Goal: Task Accomplishment & Management: Manage account settings

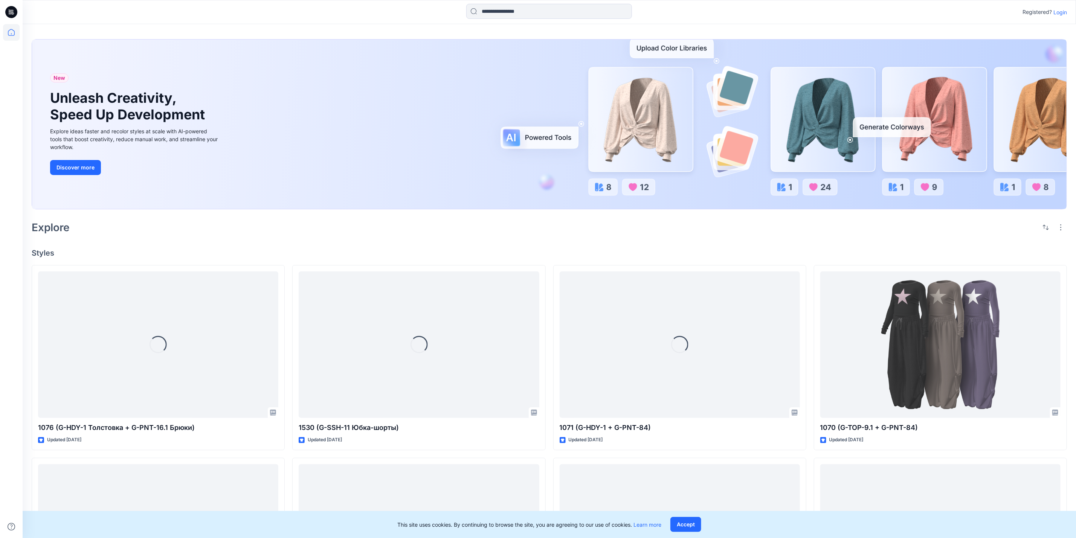
click at [1063, 10] on p "Login" at bounding box center [1060, 12] width 14 height 8
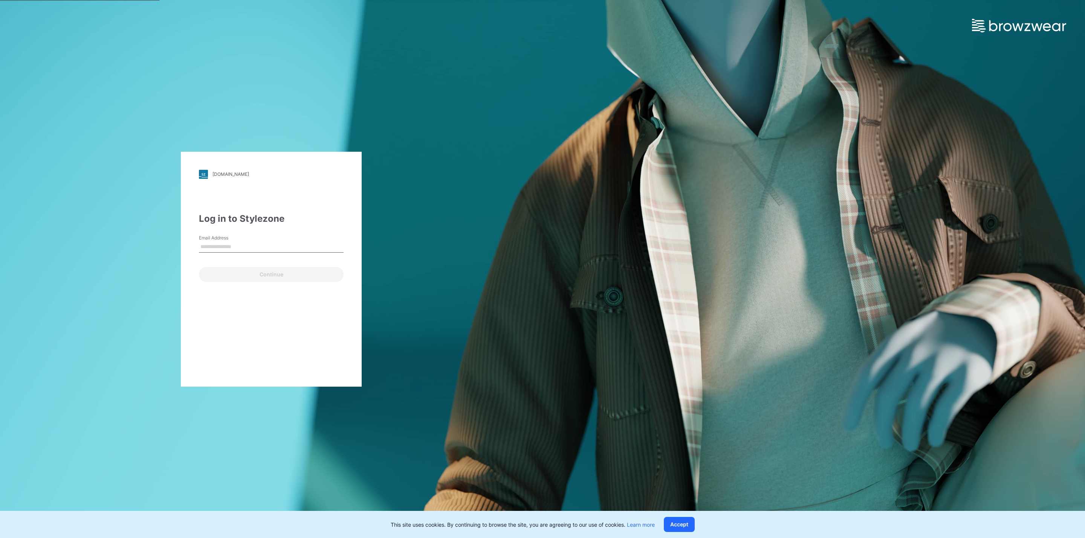
click at [269, 245] on input "Email Address" at bounding box center [271, 246] width 145 height 11
type input "**********"
click at [277, 274] on button "Continue" at bounding box center [271, 274] width 145 height 15
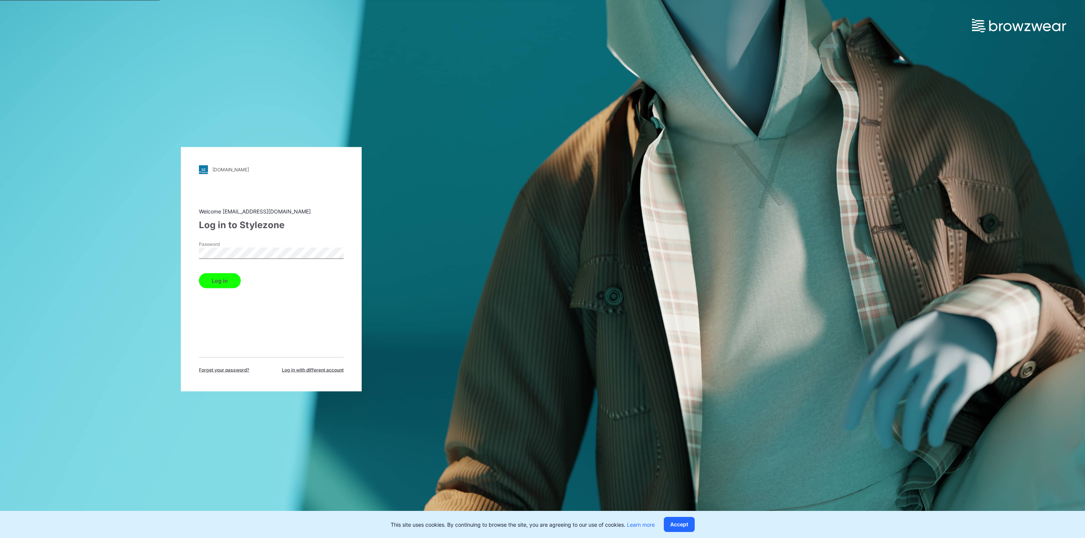
click at [227, 281] on button "Log in" at bounding box center [220, 280] width 42 height 15
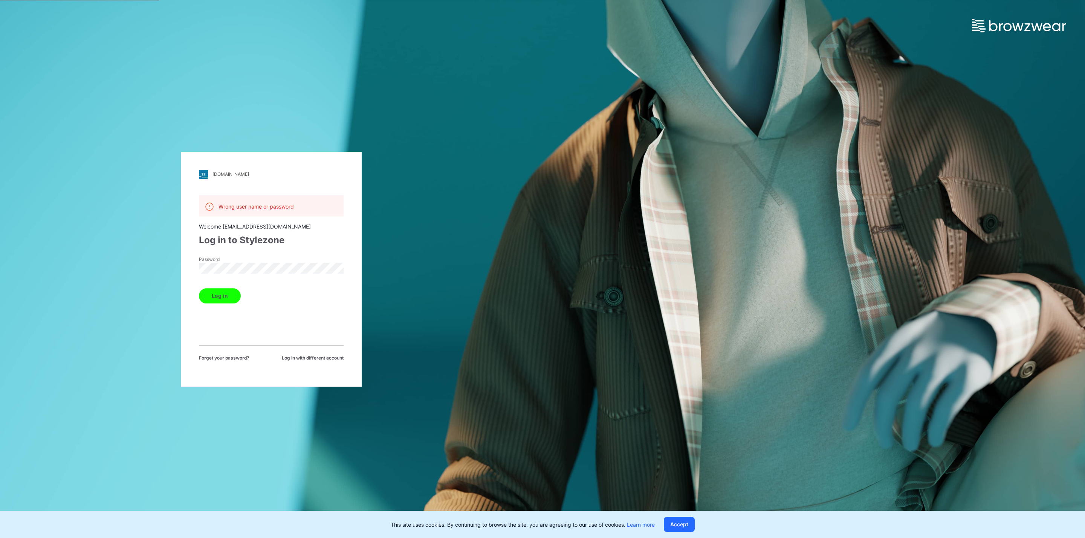
click at [233, 275] on div "Password" at bounding box center [271, 267] width 145 height 23
click at [227, 294] on button "Log in" at bounding box center [220, 296] width 42 height 15
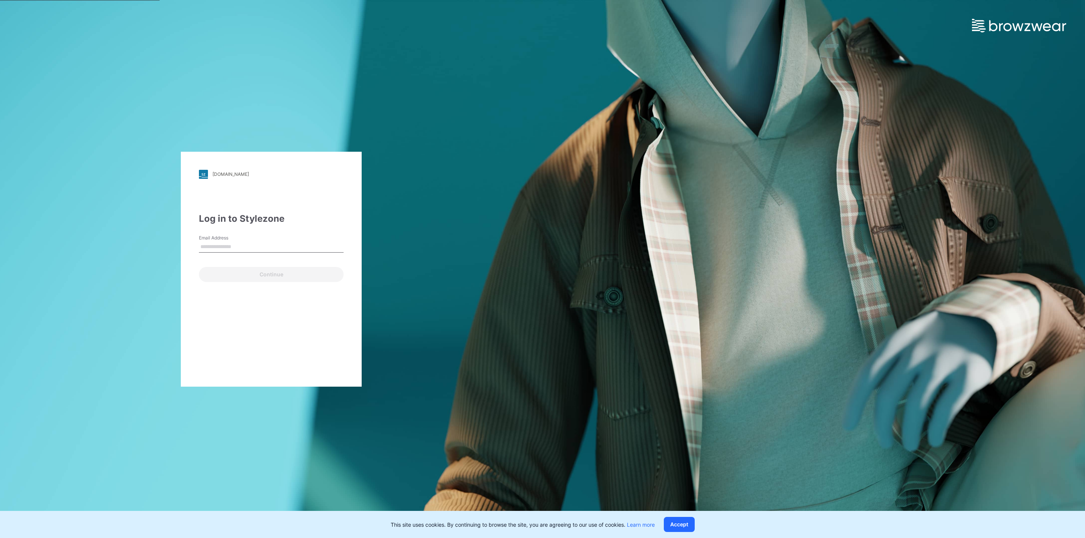
click at [231, 247] on input "Email Address" at bounding box center [271, 246] width 145 height 11
type input "**********"
click at [257, 273] on button "Continue" at bounding box center [271, 274] width 145 height 15
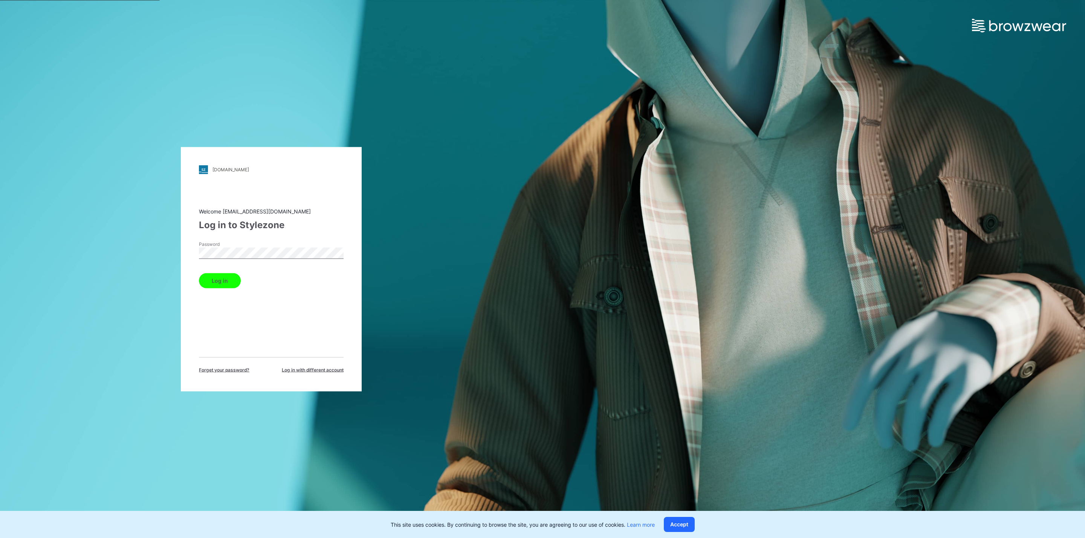
click at [232, 279] on button "Log in" at bounding box center [220, 280] width 42 height 15
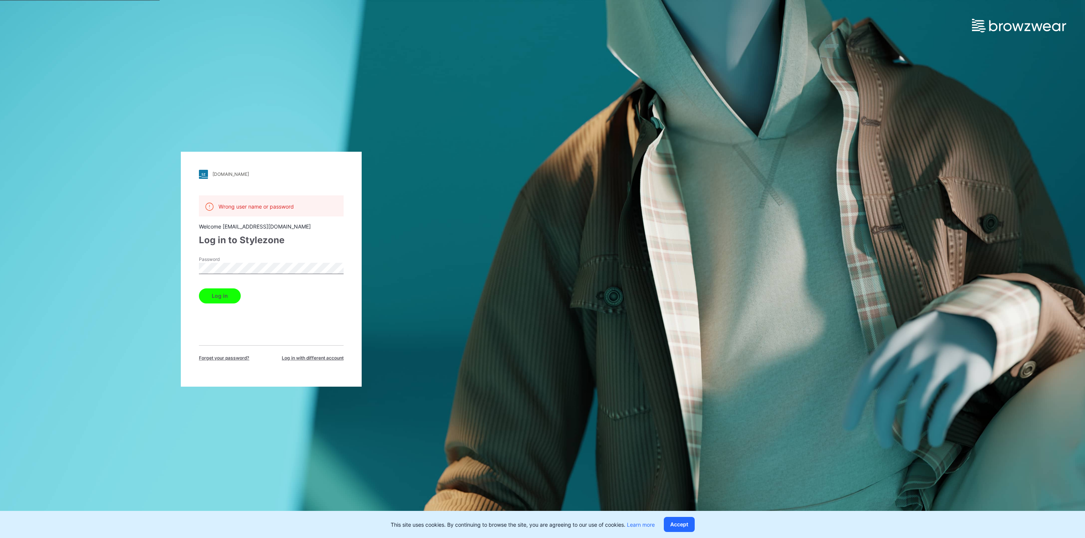
click at [197, 276] on div "laretto.stylezone.com Loading... Wrong user name or password Welcome brand@lare…" at bounding box center [271, 269] width 181 height 235
click at [220, 290] on button "Log in" at bounding box center [220, 296] width 42 height 15
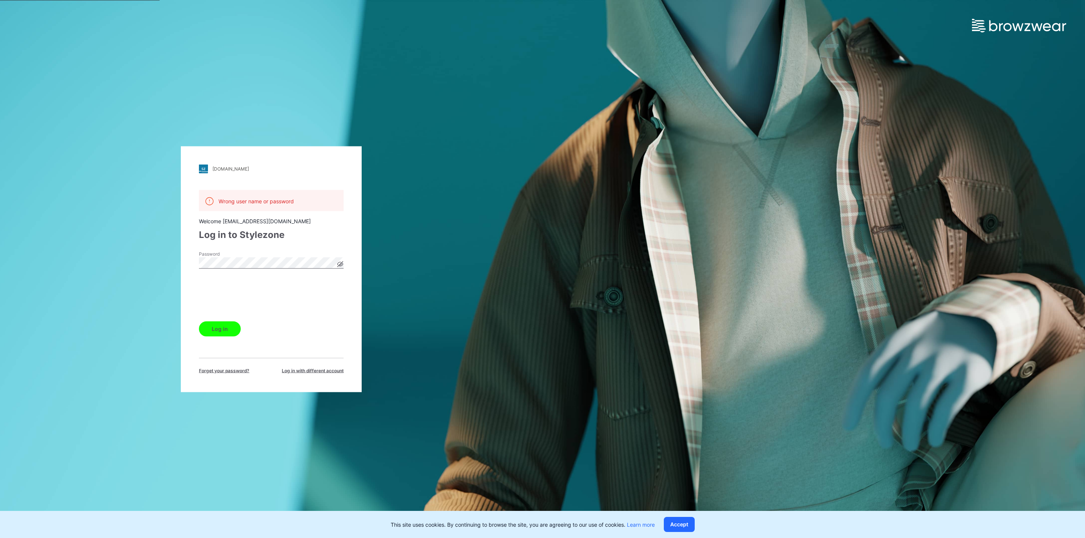
click at [214, 327] on button "Log in" at bounding box center [220, 328] width 42 height 15
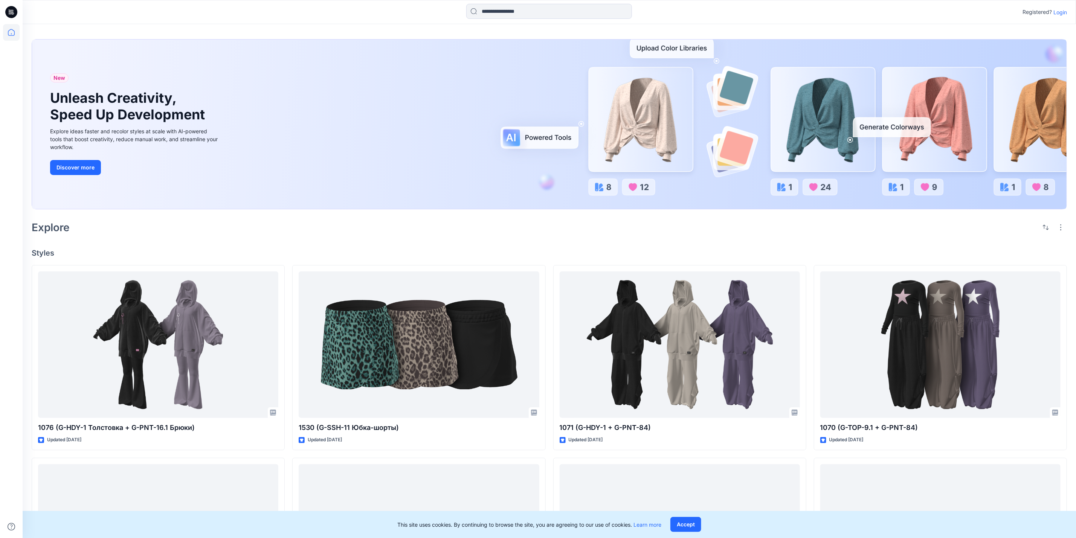
click at [1057, 12] on p "Login" at bounding box center [1060, 12] width 14 height 8
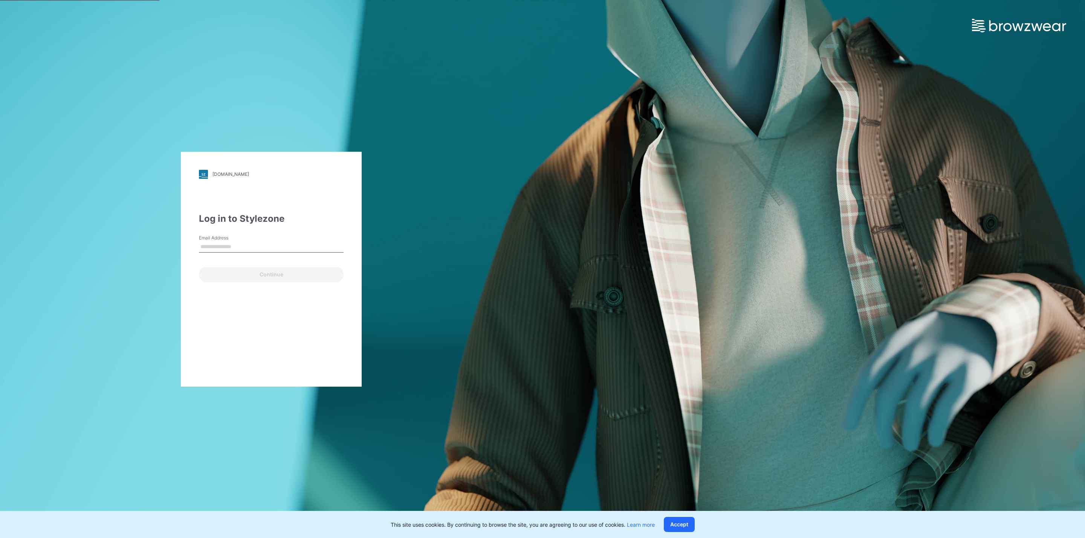
click at [278, 247] on input "Email Address" at bounding box center [271, 246] width 145 height 11
type input "**********"
click at [263, 277] on button "Continue" at bounding box center [271, 274] width 145 height 15
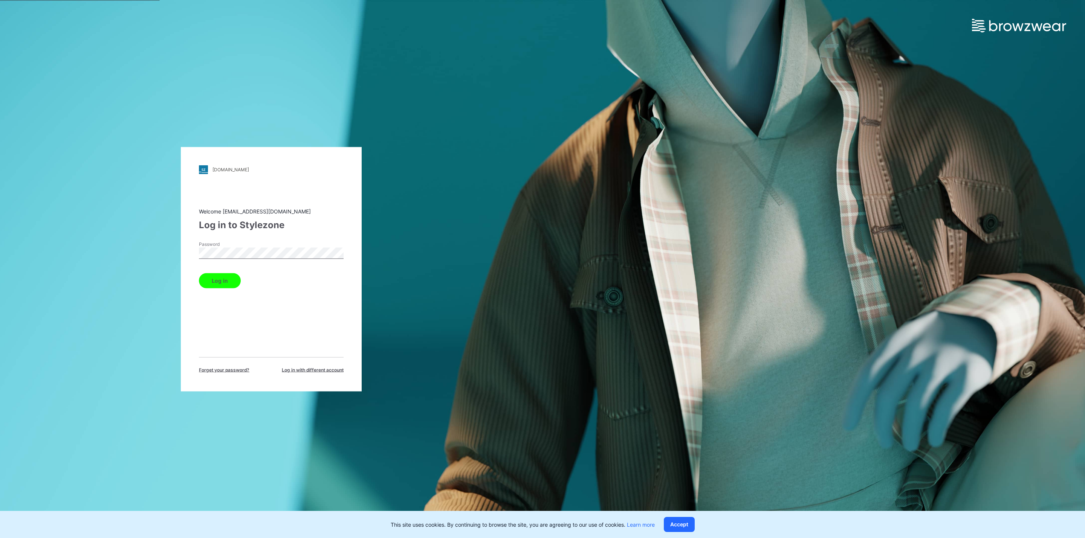
click at [231, 279] on button "Log in" at bounding box center [220, 280] width 42 height 15
click at [337, 261] on icon at bounding box center [340, 264] width 6 height 6
click at [139, 260] on div "laretto.stylezone.com Loading... Wrong user name or password Welcome brand@rusb…" at bounding box center [271, 269] width 542 height 538
click at [218, 326] on button "Log in" at bounding box center [220, 328] width 42 height 15
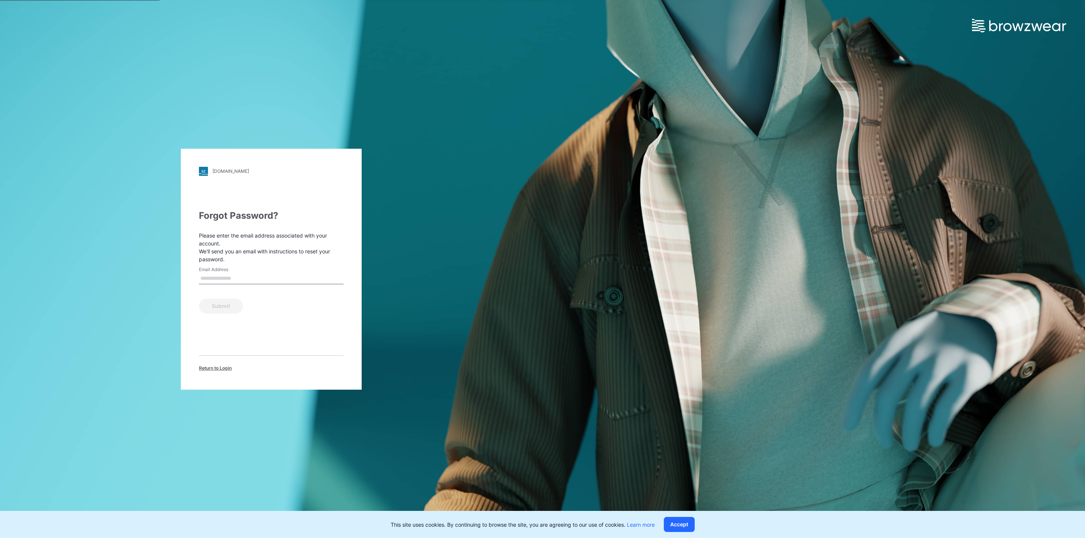
click at [249, 278] on input "Email Address" at bounding box center [271, 278] width 145 height 11
click at [382, 107] on div "laretto.stylezone.com Loading... Forgot Password? Please enter the email addres…" at bounding box center [271, 269] width 542 height 538
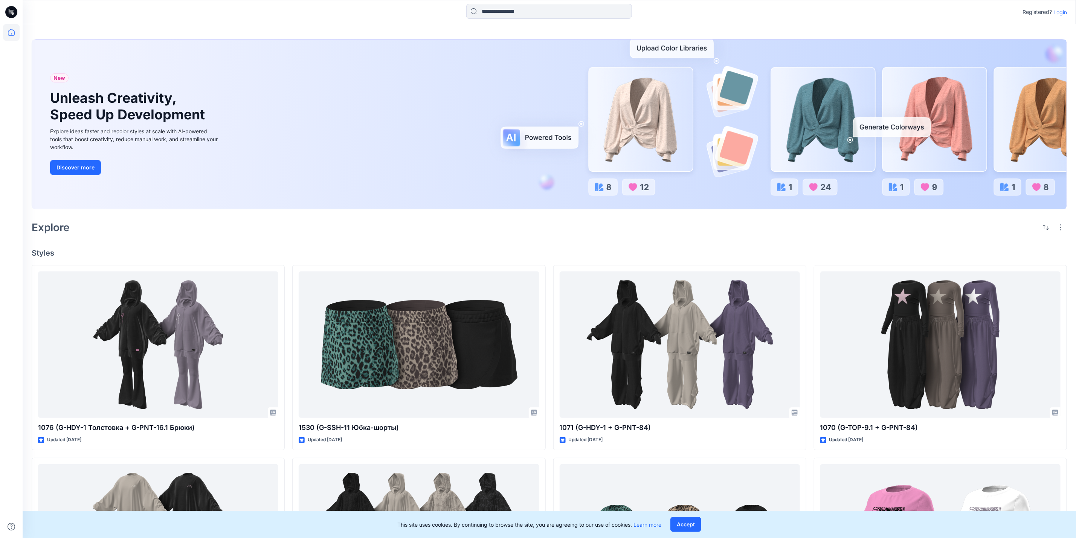
click at [1059, 11] on p "Login" at bounding box center [1060, 12] width 14 height 8
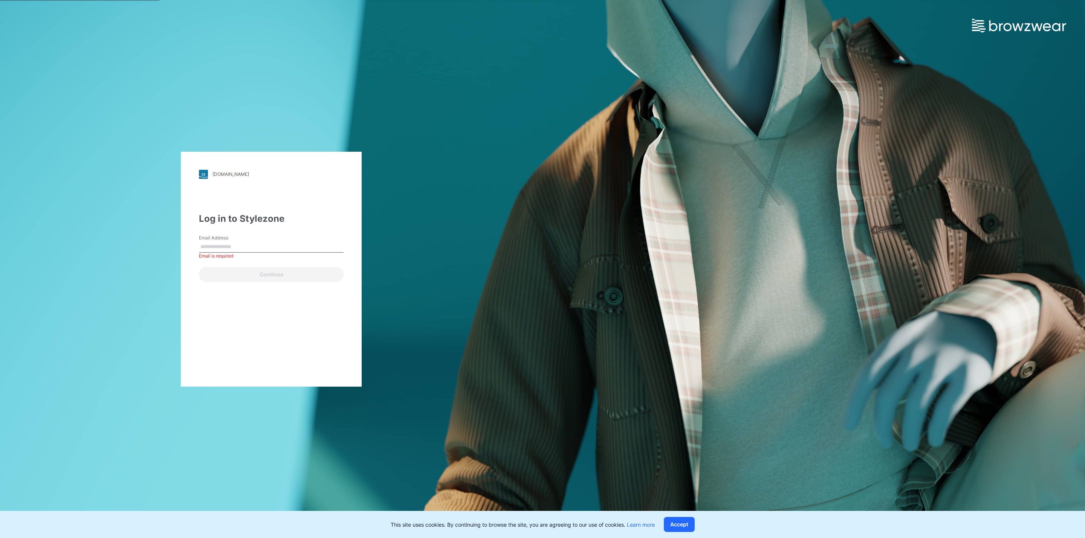
paste input "**********"
type input "**********"
click at [293, 274] on button "Continue" at bounding box center [271, 274] width 145 height 15
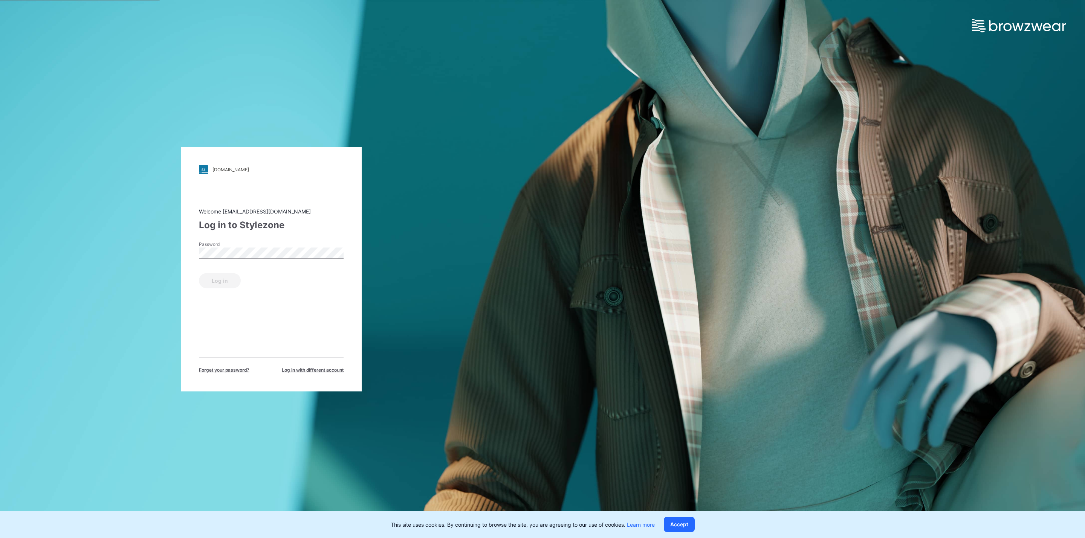
click at [289, 246] on div "Password" at bounding box center [271, 252] width 145 height 23
click at [222, 284] on button "Log in" at bounding box center [220, 280] width 42 height 15
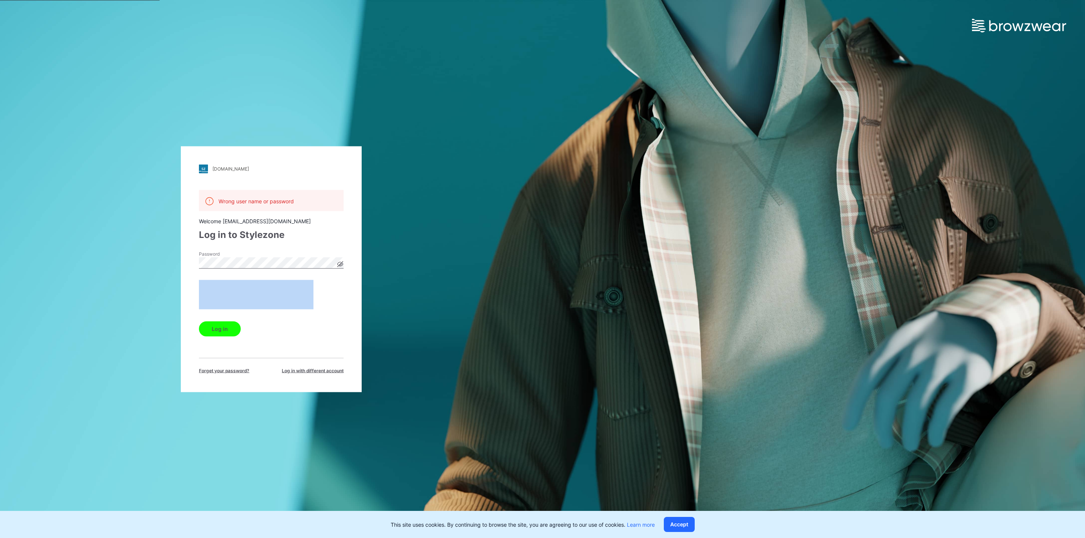
click at [339, 266] on icon at bounding box center [340, 264] width 6 height 6
click at [215, 328] on button "Log in" at bounding box center [220, 328] width 42 height 15
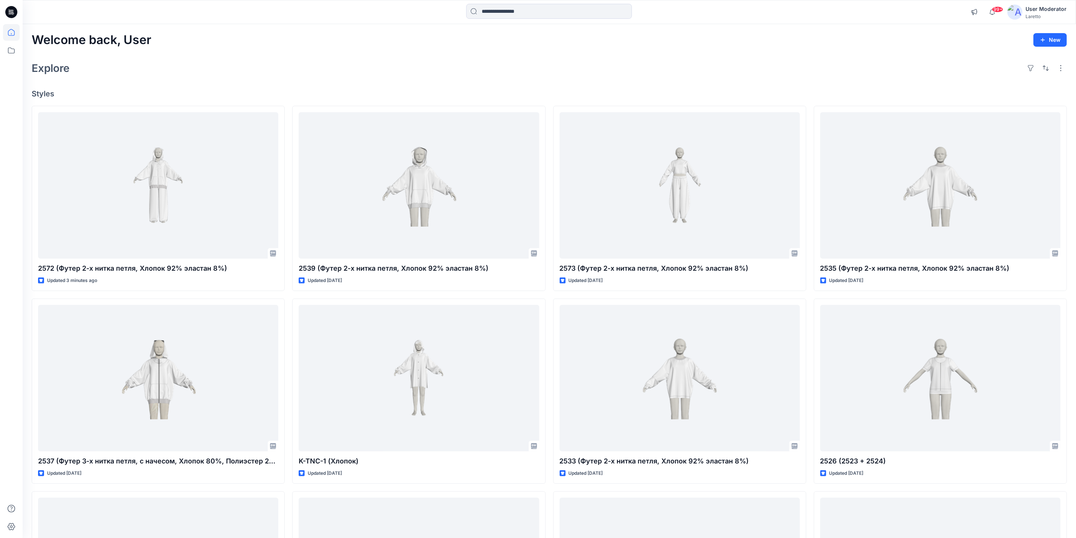
click at [16, 12] on icon at bounding box center [11, 12] width 12 height 12
click at [14, 35] on icon at bounding box center [11, 32] width 17 height 17
click at [15, 44] on icon at bounding box center [11, 50] width 17 height 17
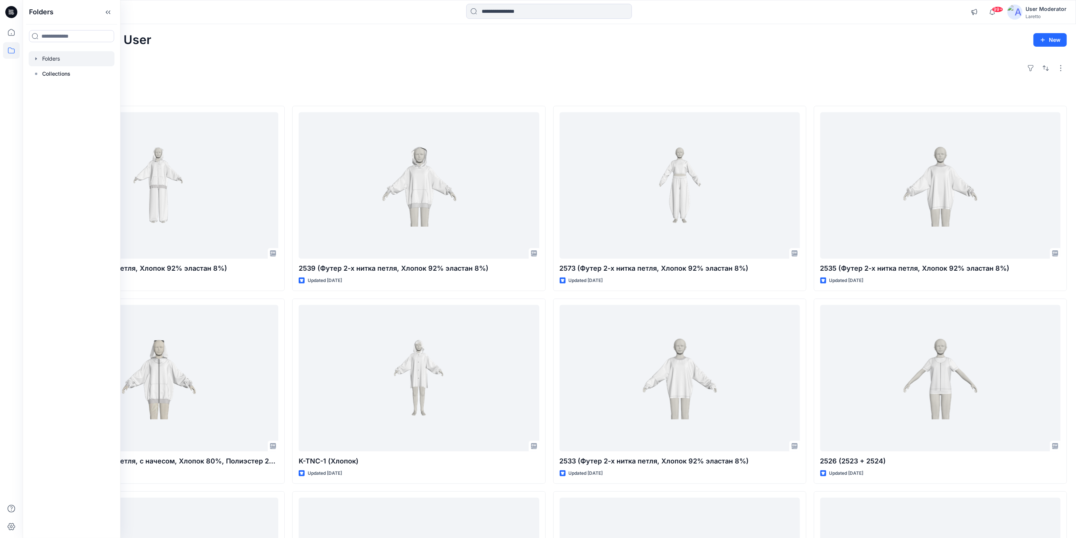
click at [59, 55] on div at bounding box center [72, 58] width 86 height 15
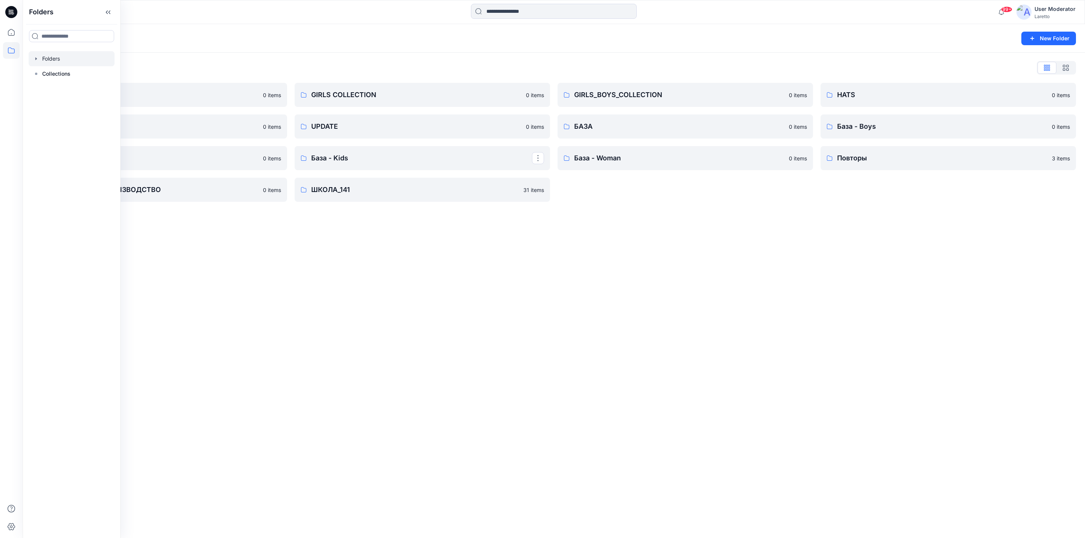
click at [313, 249] on div "Folders New Folder Folders List BOY'S COLLECTION 0 items MISCELLANEOUS 0 items …" at bounding box center [554, 281] width 1062 height 514
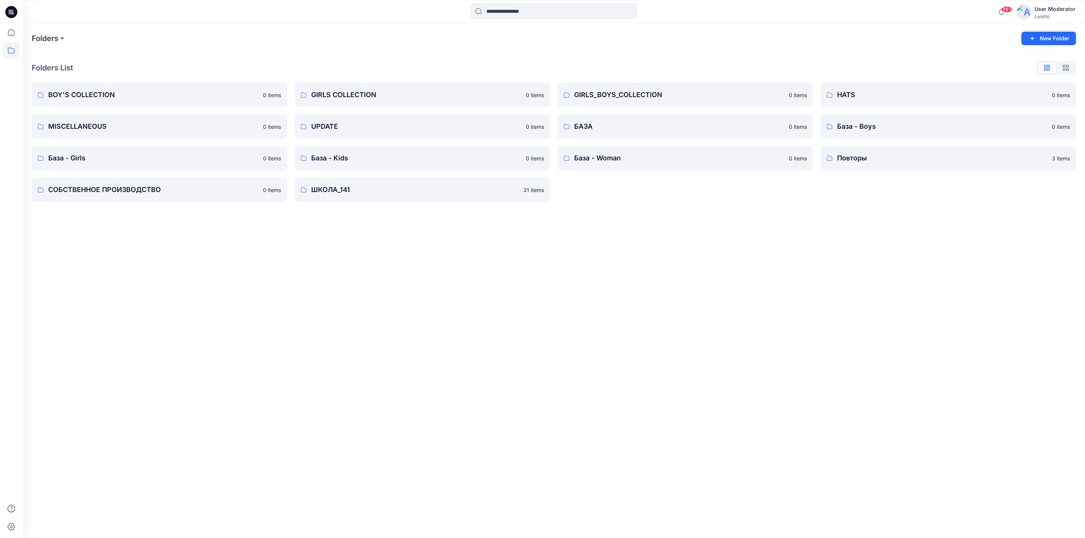
click at [7, 11] on icon at bounding box center [11, 12] width 12 height 12
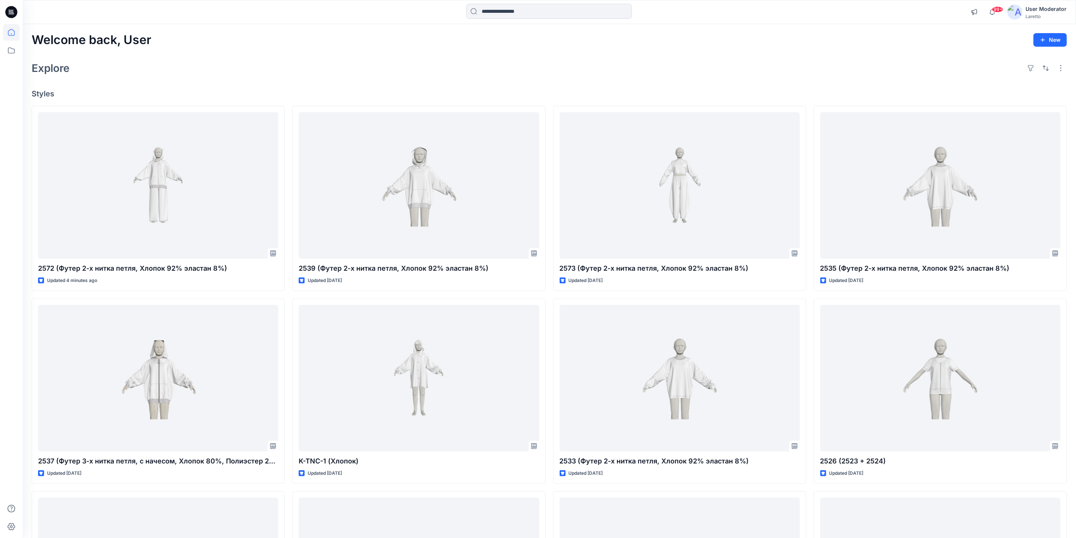
click at [6, 5] on icon at bounding box center [11, 12] width 12 height 24
click at [11, 52] on icon at bounding box center [11, 50] width 17 height 17
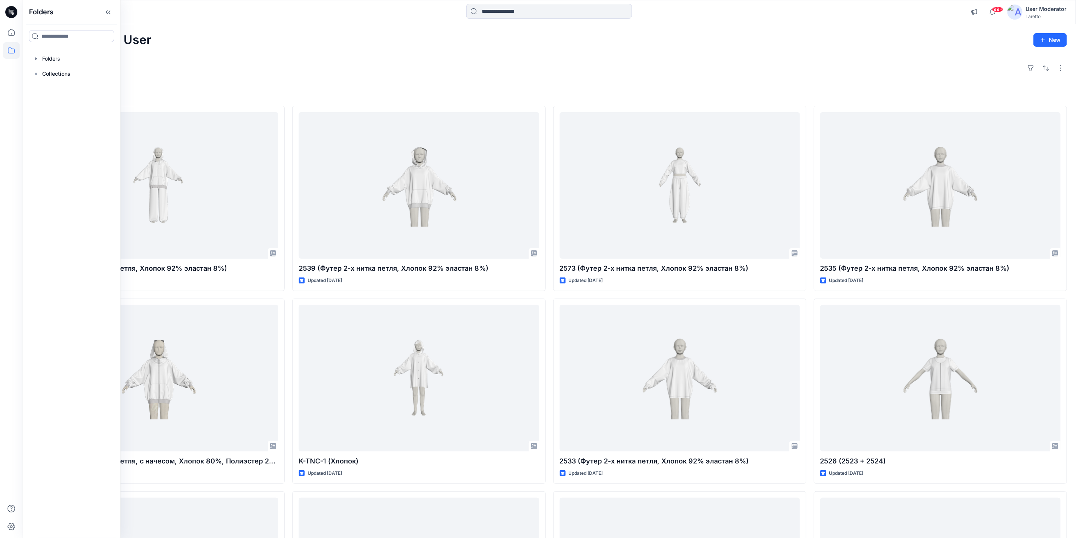
click at [231, 46] on div "Welcome back, User New" at bounding box center [549, 40] width 1035 height 14
